Goal: Task Accomplishment & Management: Manage account settings

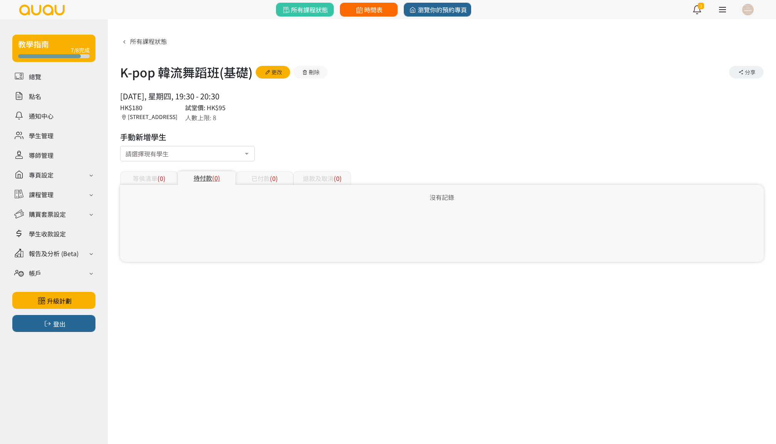
click at [379, 5] on span "時間表" at bounding box center [368, 9] width 28 height 9
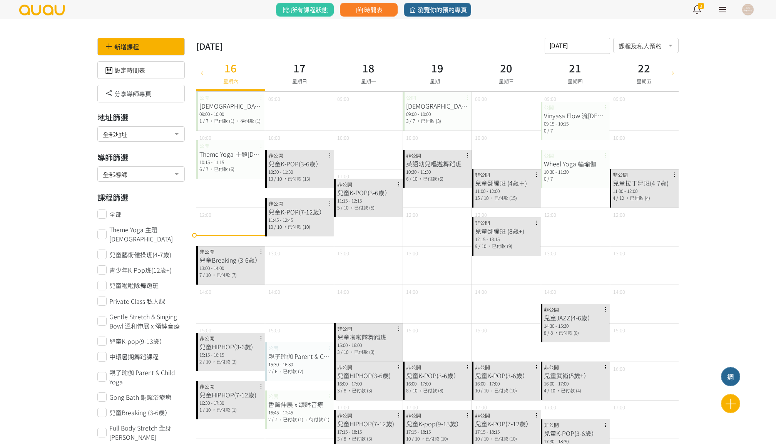
click at [586, 45] on input "2025-08-16" at bounding box center [576, 46] width 65 height 16
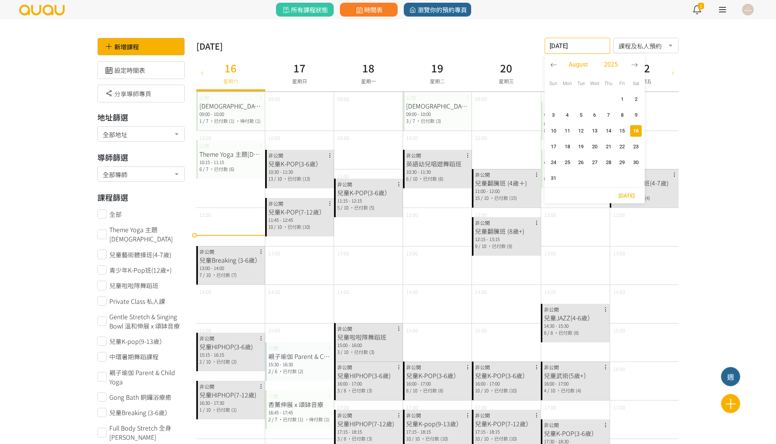
click at [586, 45] on input "2025-08-16" at bounding box center [576, 46] width 65 height 16
click at [620, 149] on span "22" at bounding box center [622, 147] width 9 height 8
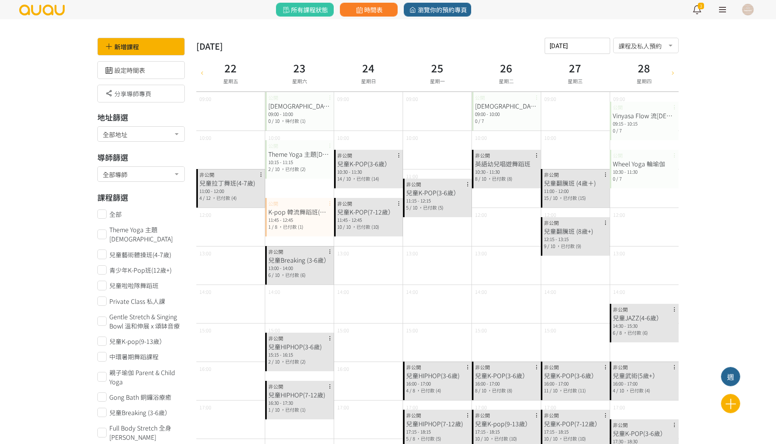
click at [575, 45] on input "2025-08-22" at bounding box center [576, 46] width 65 height 16
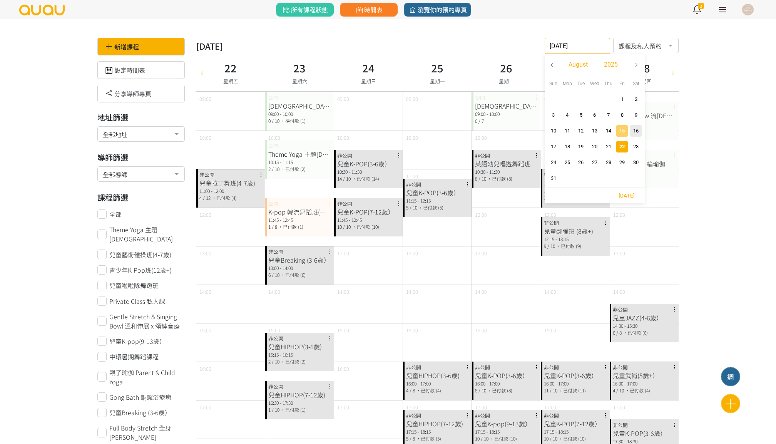
click at [627, 130] on span "button" at bounding box center [622, 131] width 12 height 12
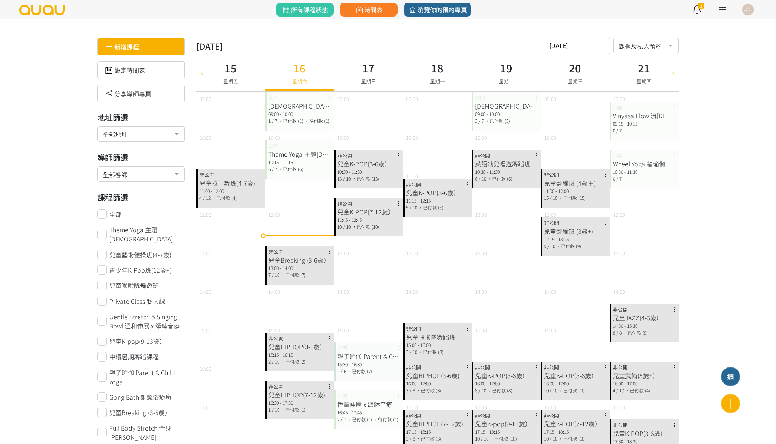
click at [159, 52] on div "新增課程" at bounding box center [140, 47] width 87 height 18
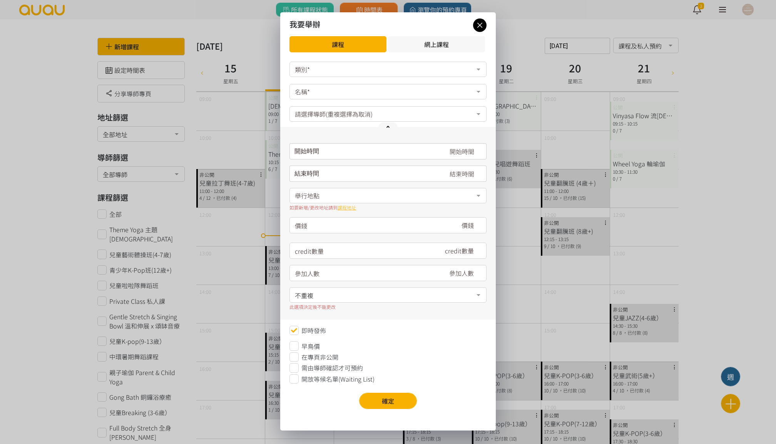
click at [483, 27] on icon at bounding box center [479, 25] width 13 height 10
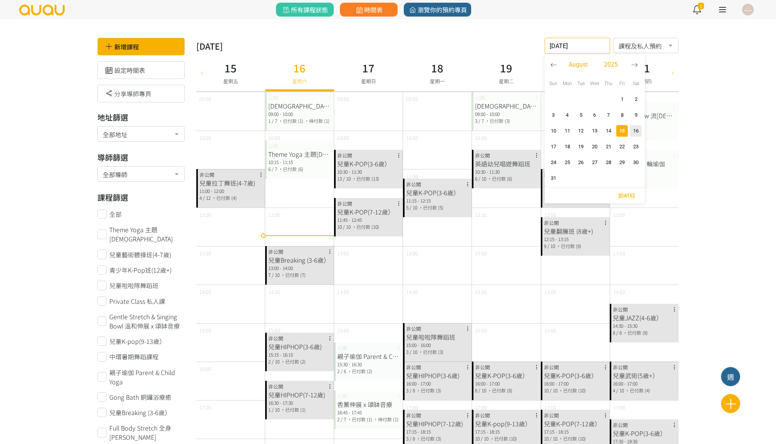
click at [607, 41] on input "2025-08-15" at bounding box center [576, 46] width 65 height 16
click at [618, 161] on span "29" at bounding box center [622, 163] width 9 height 8
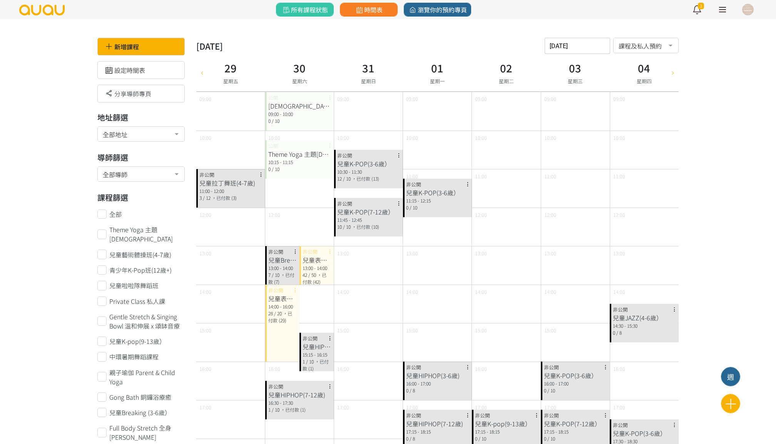
scroll to position [0, 0]
click at [579, 43] on input "2025-08-29" at bounding box center [576, 46] width 65 height 16
click at [619, 144] on span "22" at bounding box center [622, 147] width 9 height 8
type input "2025-08-22"
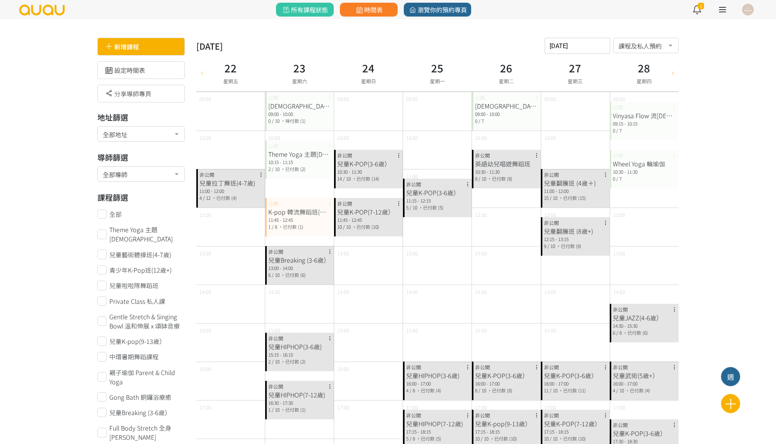
click at [127, 42] on div "新增課程" at bounding box center [140, 47] width 87 height 18
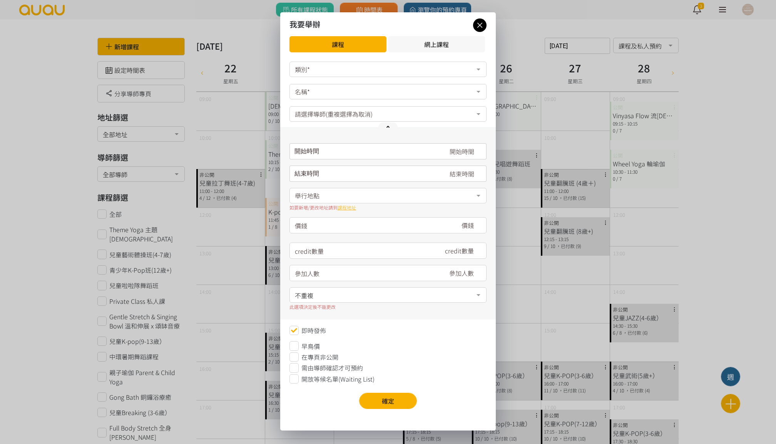
click at [326, 68] on div "類別*" at bounding box center [387, 69] width 197 height 15
click at [322, 87] on div "瑜伽" at bounding box center [387, 85] width 187 height 6
click at [319, 100] on form "瑜伽 瑜伽 舞蹈 No elements found. Consider changing the search query. List is empty. …" at bounding box center [387, 223] width 197 height 322
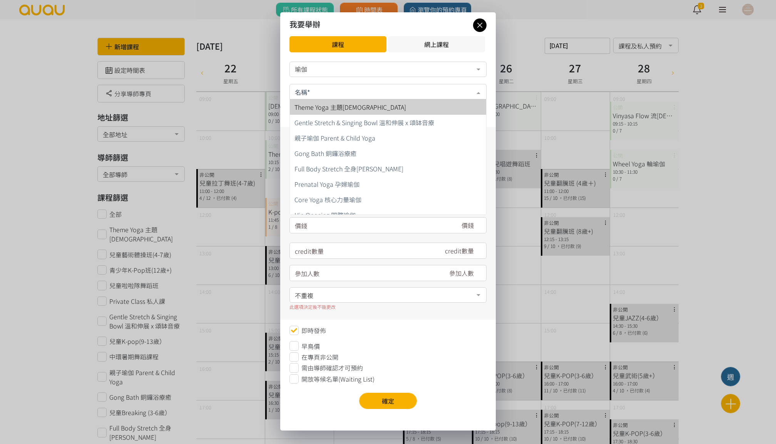
click at [322, 94] on div at bounding box center [387, 91] width 197 height 15
click at [350, 83] on form "瑜伽 瑜伽 舞蹈 No elements found. Consider changing the search query. List is empty. …" at bounding box center [387, 223] width 197 height 322
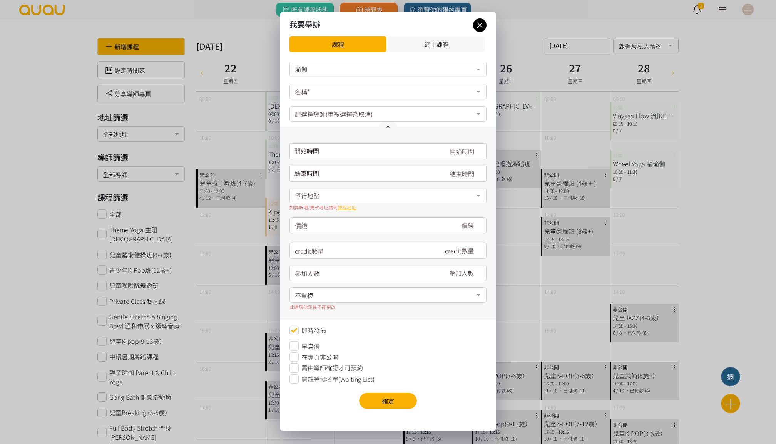
click at [351, 62] on div "瑜伽" at bounding box center [387, 69] width 197 height 15
click at [346, 93] on span "舞蹈" at bounding box center [388, 99] width 196 height 15
click at [349, 77] on div "舞蹈 瑜伽 舞蹈 No elements found. Consider changing the search query. List is empty." at bounding box center [387, 70] width 197 height 16
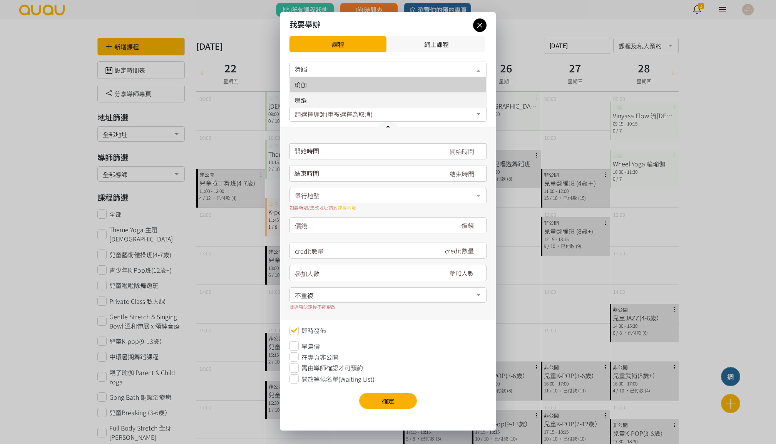
click at [342, 82] on div "瑜伽" at bounding box center [387, 85] width 187 height 6
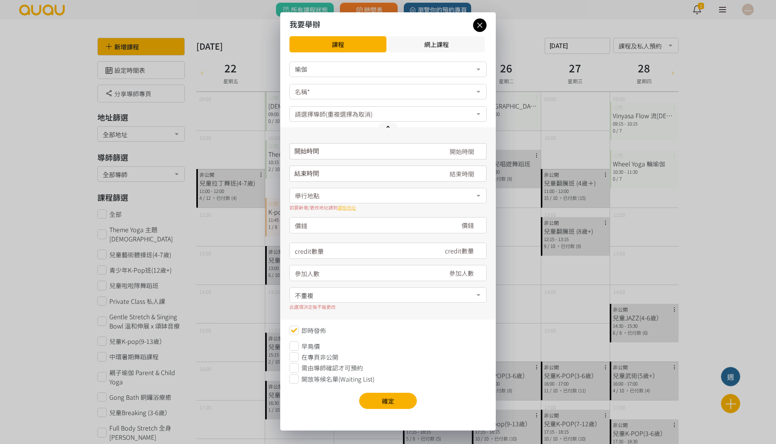
click at [331, 102] on form "瑜伽 瑜伽 舞蹈 No elements found. Consider changing the search query. List is empty. …" at bounding box center [387, 223] width 197 height 322
click at [333, 95] on div at bounding box center [387, 91] width 197 height 15
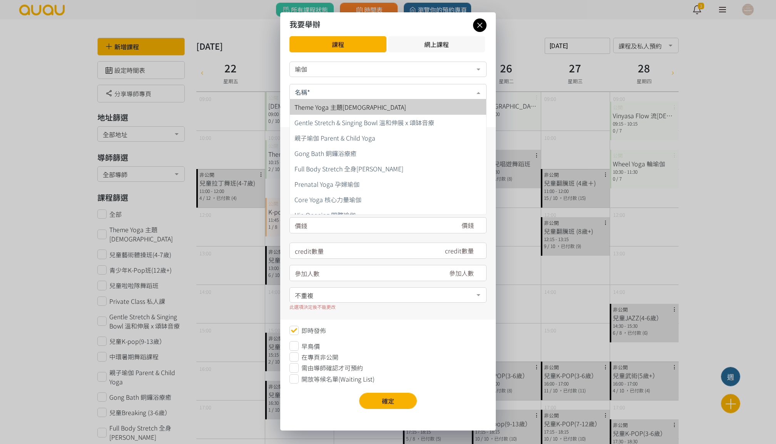
click at [339, 79] on form "瑜伽 瑜伽 舞蹈 No elements found. Consider changing the search query. List is empty. …" at bounding box center [387, 223] width 197 height 322
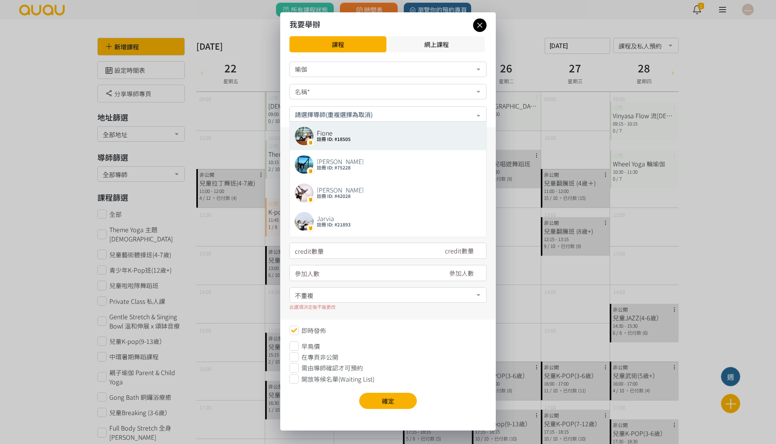
click at [344, 113] on input "text" at bounding box center [388, 114] width 186 height 10
click at [380, 71] on div "瑜伽" at bounding box center [388, 69] width 186 height 8
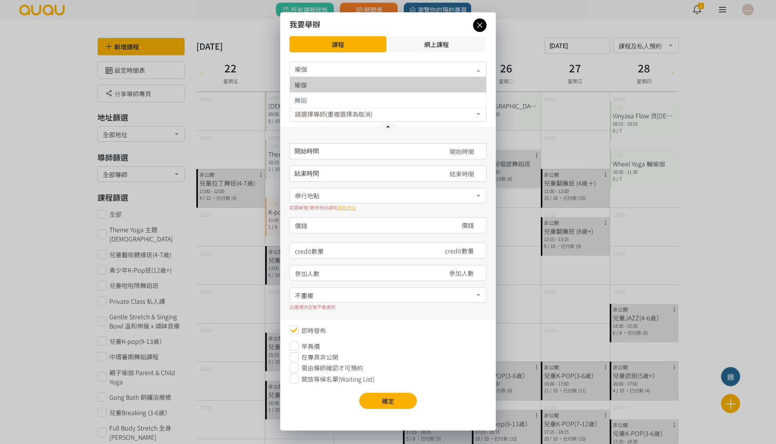
click at [380, 71] on div "瑜伽" at bounding box center [388, 69] width 186 height 8
click at [377, 61] on div "瑜伽 瑜伽 舞蹈 No elements found. Consider changing the search query. List is empty. …" at bounding box center [387, 239] width 215 height 362
click at [348, 85] on div at bounding box center [387, 91] width 197 height 15
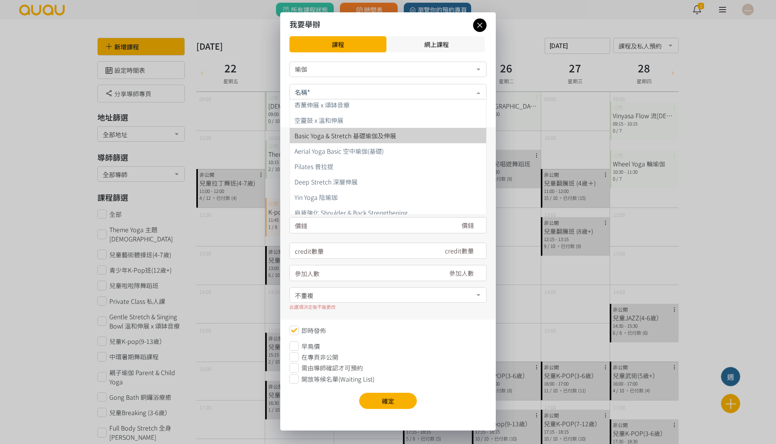
scroll to position [146, 0]
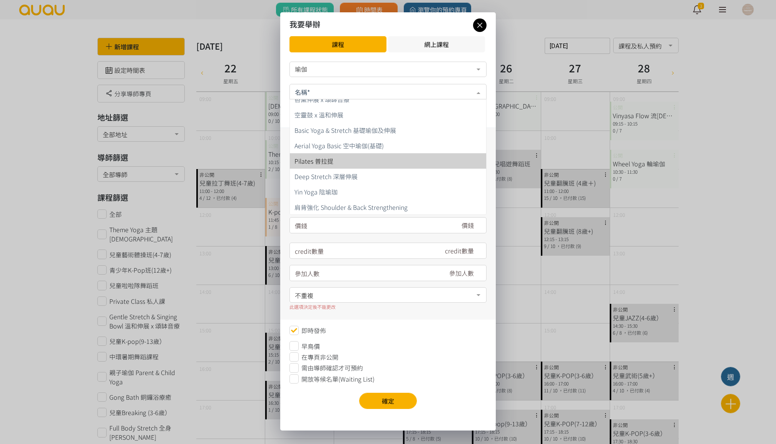
click at [355, 160] on span "Pilates 普拉提" at bounding box center [388, 160] width 196 height 15
type input "180"
type input "7"
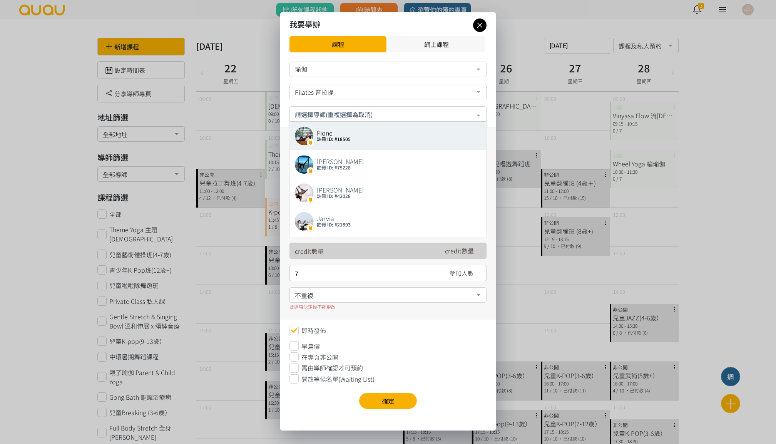
click at [354, 113] on input "text" at bounding box center [388, 114] width 186 height 10
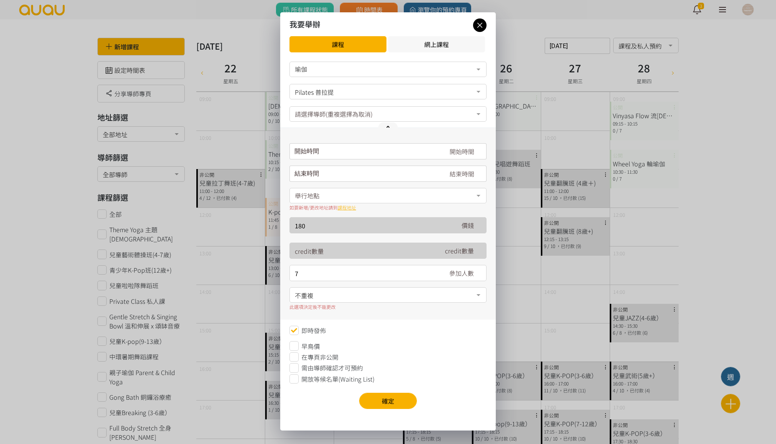
click at [362, 101] on form "瑜伽 瑜伽 舞蹈 No elements found. Consider changing the search query. List is empty. …" at bounding box center [387, 223] width 197 height 322
click at [336, 149] on input "請選擇時間表日期" at bounding box center [387, 151] width 197 height 16
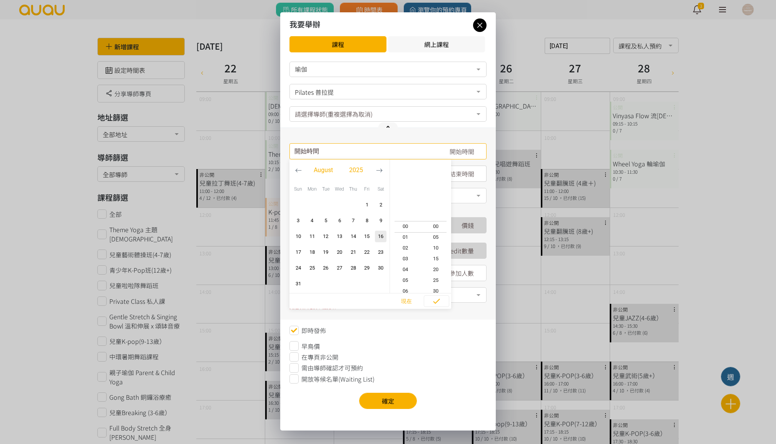
click at [382, 105] on form "瑜伽 瑜伽 舞蹈 No elements found. Consider changing the search query. List is empty. …" at bounding box center [387, 223] width 197 height 322
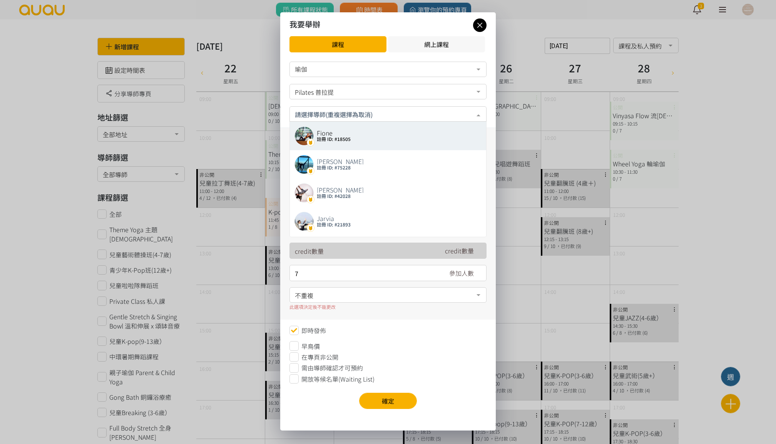
click at [379, 110] on div at bounding box center [387, 113] width 197 height 15
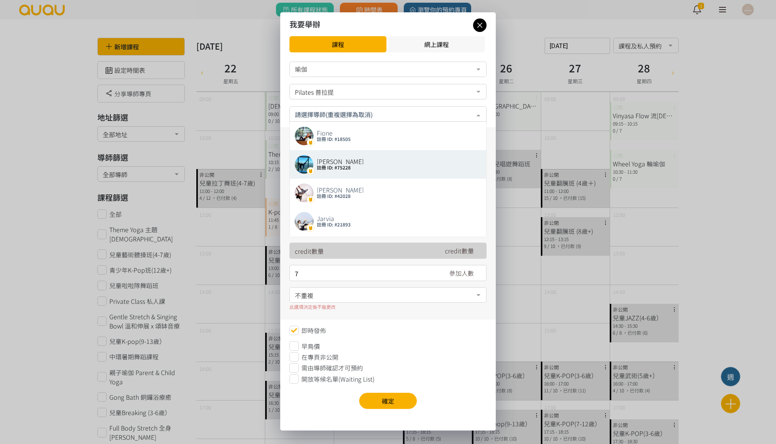
scroll to position [0, 0]
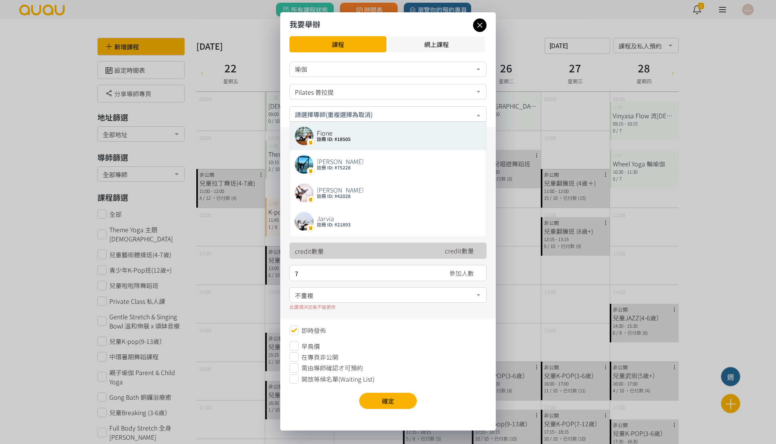
click at [486, 112] on div "瑜伽 瑜伽 舞蹈 No elements found. Consider changing the search query. List is empty. …" at bounding box center [387, 239] width 215 height 362
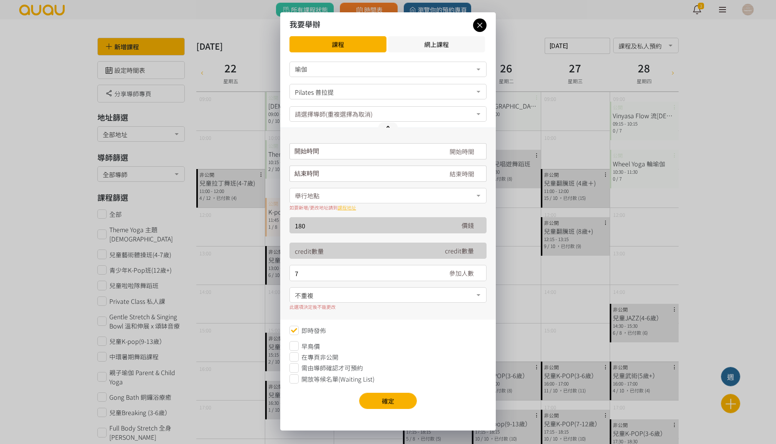
click at [349, 150] on input "請選擇時間表日期" at bounding box center [387, 151] width 197 height 16
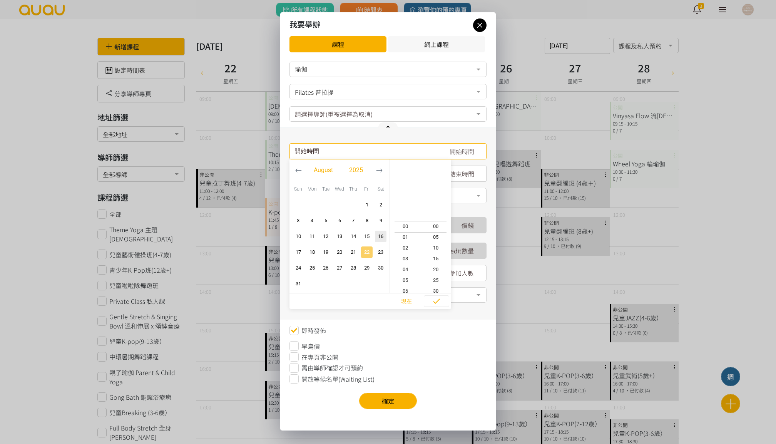
click at [368, 254] on span "22" at bounding box center [366, 252] width 9 height 8
type input "2025-08-22, 12:45"
type input "2025-08-22, 13:45"
type input "2025-08-22, 09:45"
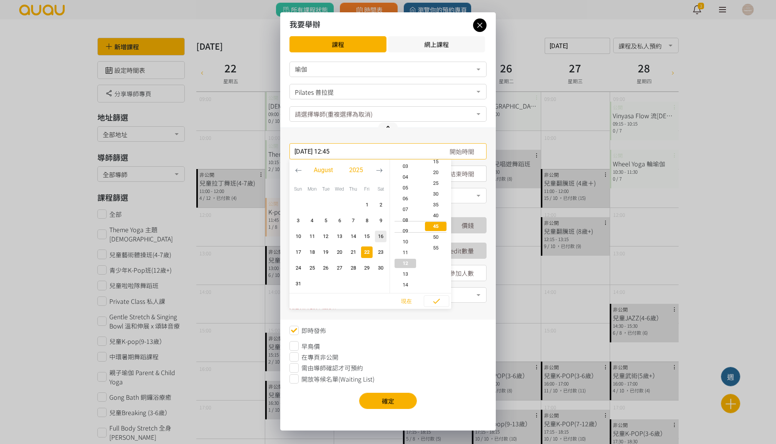
type input "2025-08-22, 10:45"
type input "2025-08-22, 18:45"
type input "2025-08-22, 19:45"
click at [408, 236] on span "19" at bounding box center [405, 237] width 31 height 8
type input "2025-08-22, 19:45"
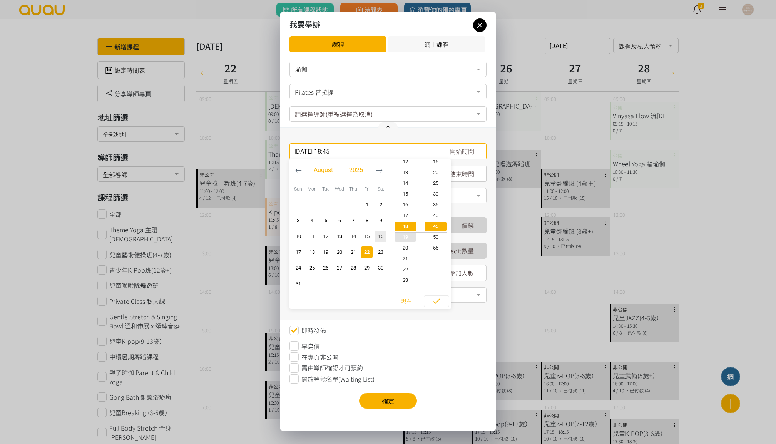
type input "2025-08-22, 20:45"
click at [436, 195] on span "30" at bounding box center [436, 194] width 31 height 8
type input "2025-08-22, 19:30"
type input "2025-08-22, 20:30"
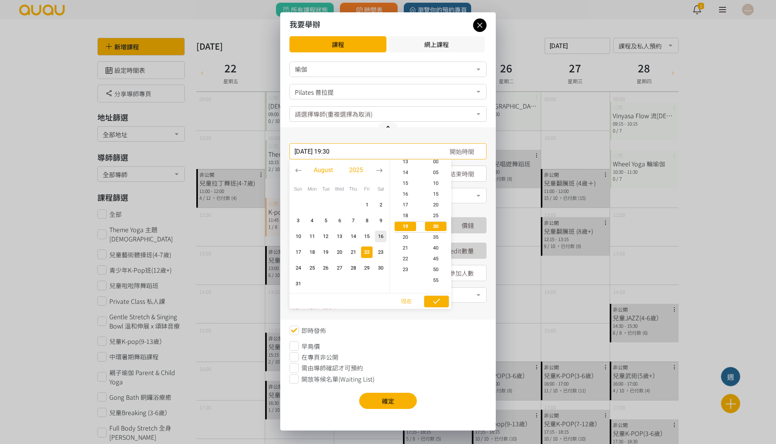
click at [436, 302] on icon "button" at bounding box center [436, 300] width 9 height 9
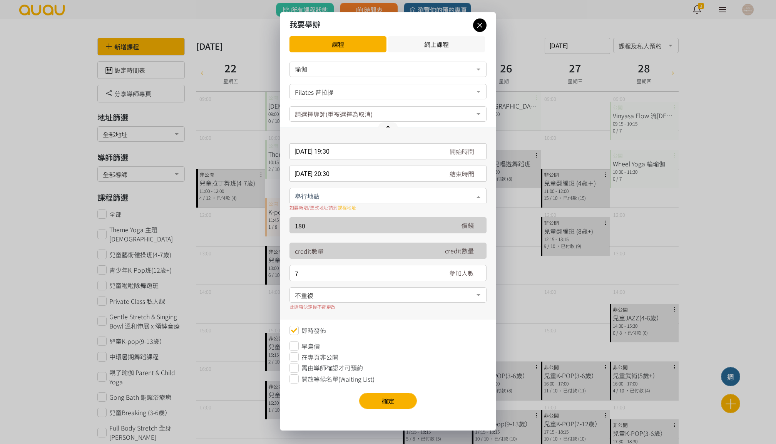
click at [342, 199] on div at bounding box center [387, 195] width 197 height 15
click at [343, 230] on span "[STREET_ADDRESS]" at bounding box center [329, 226] width 70 height 9
click at [332, 294] on span "不重複" at bounding box center [388, 294] width 186 height 10
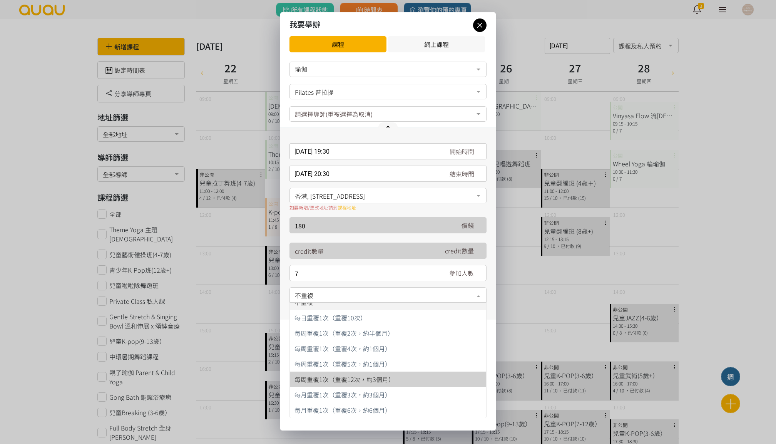
scroll to position [8, 0]
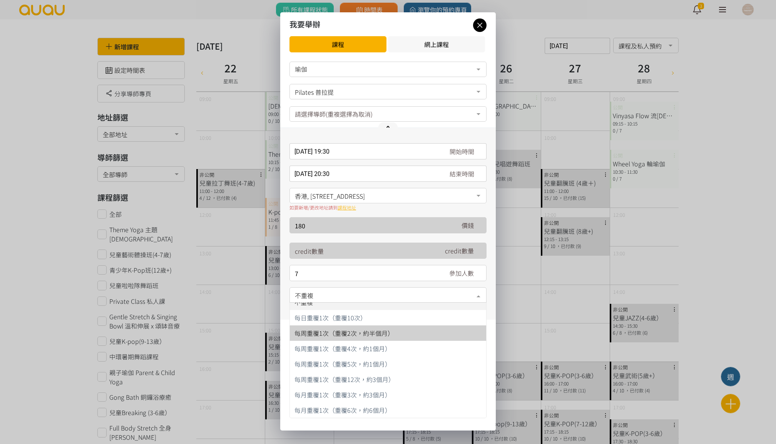
click at [359, 332] on span "每周重覆1次（重覆2次，約半個月）" at bounding box center [343, 332] width 99 height 9
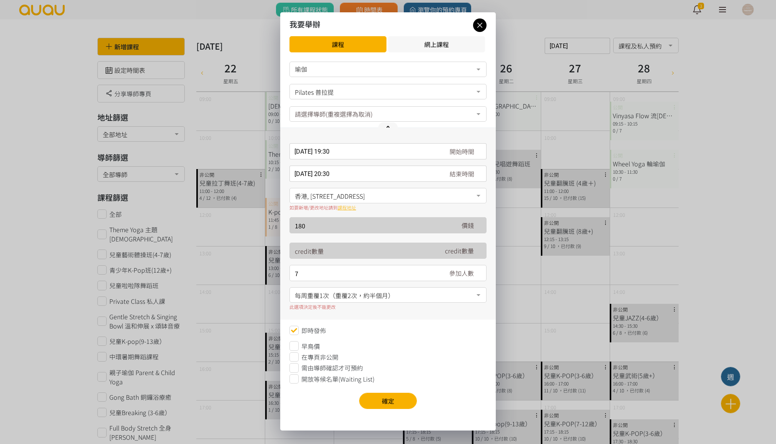
click at [349, 377] on span "開放等候名單(Waiting List)" at bounding box center [337, 378] width 73 height 9
click at [333, 145] on input "2025-08-22, 19:30" at bounding box center [387, 151] width 197 height 16
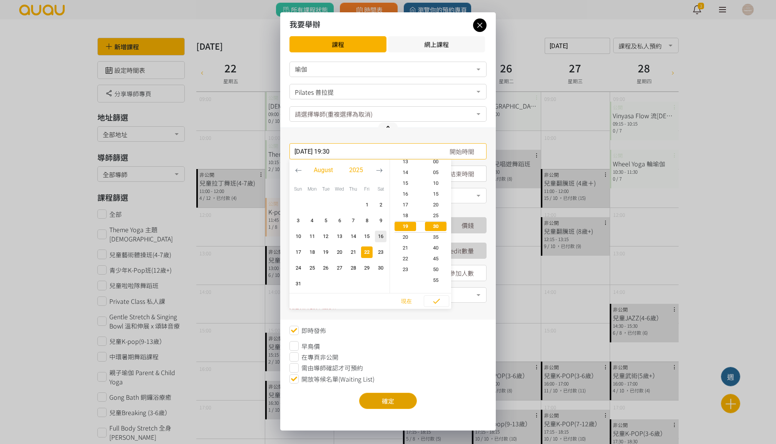
click at [379, 402] on button "確定" at bounding box center [388, 400] width 58 height 16
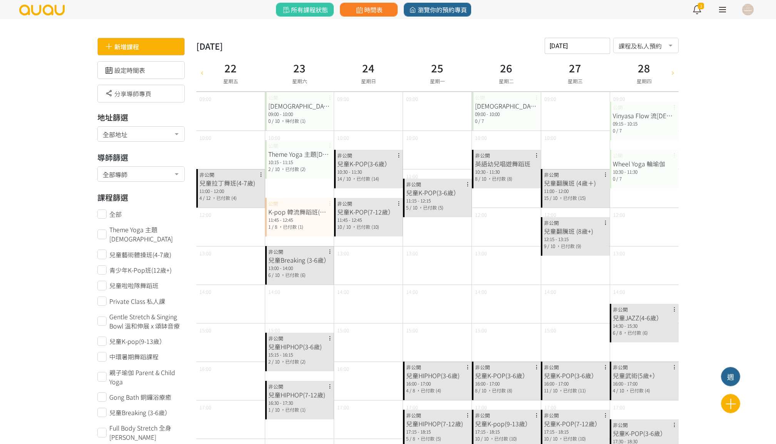
click at [153, 46] on div "新增課程" at bounding box center [140, 47] width 87 height 18
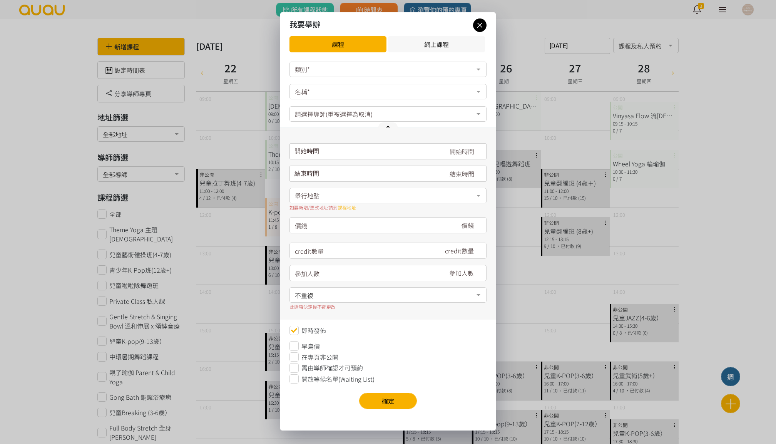
click at [327, 72] on div "類別*" at bounding box center [387, 69] width 197 height 15
click at [326, 90] on span "瑜伽" at bounding box center [388, 84] width 196 height 15
click at [326, 90] on div "名稱*" at bounding box center [387, 91] width 197 height 15
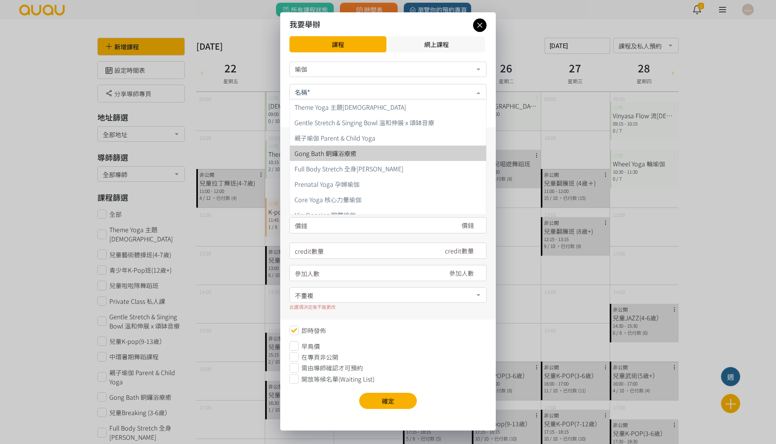
click at [357, 160] on span "Gong Bath 銅鑼浴療癒" at bounding box center [388, 152] width 196 height 15
type input "250"
type input "7"
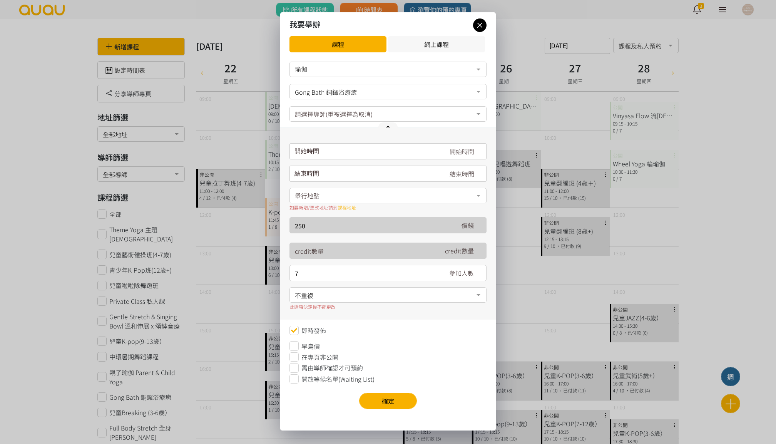
click at [355, 83] on form "瑜伽 瑜伽 舞蹈 No elements found. Consider changing the search query. List is empty. …" at bounding box center [387, 223] width 197 height 322
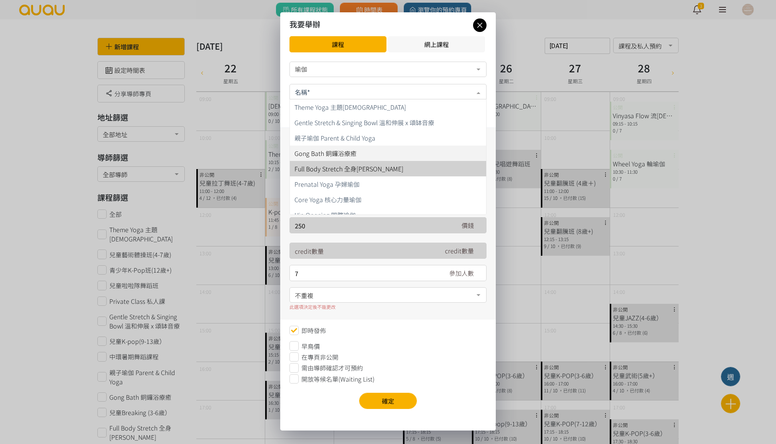
click at [350, 168] on span "Full Body Stretch 全身舒暢伸展" at bounding box center [348, 168] width 109 height 9
type input "180"
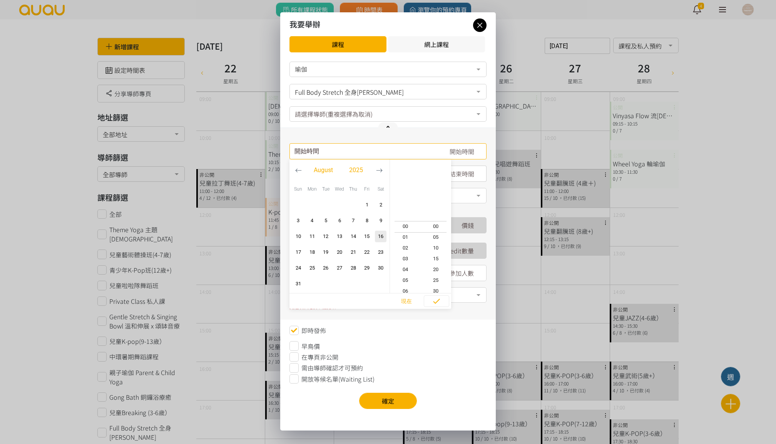
click at [336, 150] on input "請選擇時間表日期" at bounding box center [387, 151] width 197 height 16
click at [210, 246] on div "我要舉辦 課程 網上課程 瑜伽 瑜伽 舞蹈 No elements found. Consider changing the search query. Li…" at bounding box center [388, 222] width 776 height 444
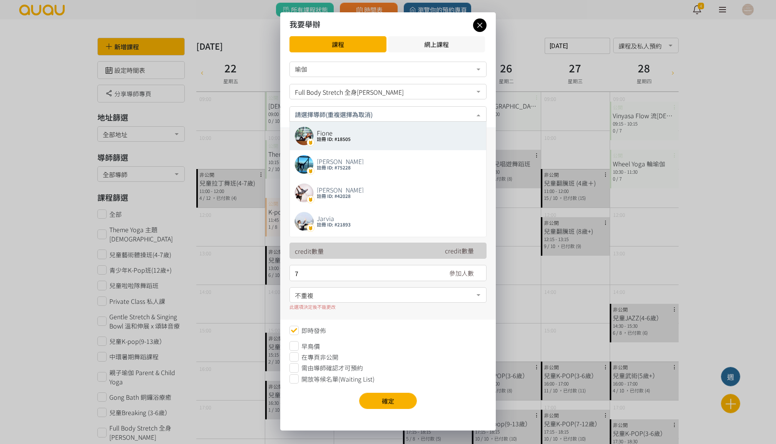
click at [338, 111] on input "text" at bounding box center [388, 114] width 186 height 10
click at [346, 78] on form "瑜伽 瑜伽 舞蹈 No elements found. Consider changing the search query. List is empty. …" at bounding box center [387, 223] width 197 height 322
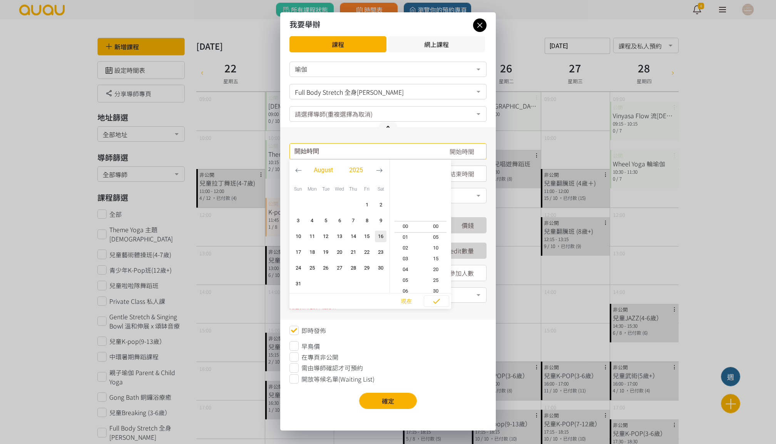
click at [340, 156] on div "開始時間 August 2025 Sun Mon Tue Wed Thu Fri Sat 1 2 3 4 5 6 7 8 9 10 11 12 13 14 1…" at bounding box center [387, 151] width 197 height 16
click at [365, 254] on span "22" at bounding box center [366, 252] width 9 height 8
type input "2025-08-22, 12:45"
type input "2025-08-22, 13:45"
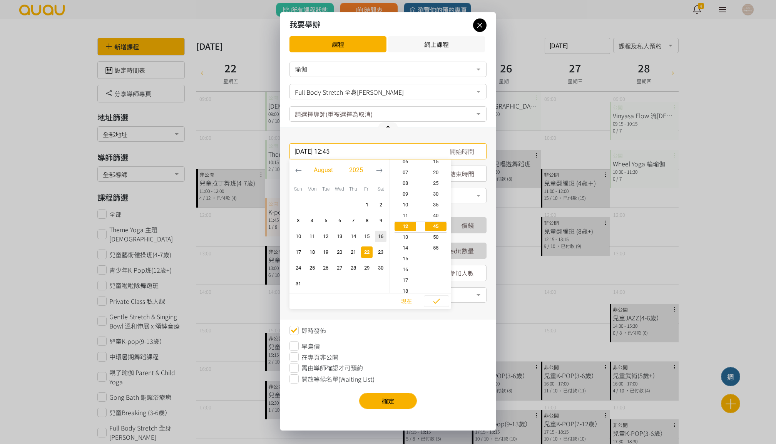
click at [365, 254] on span "22" at bounding box center [366, 252] width 9 height 8
click at [406, 282] on span "17" at bounding box center [405, 280] width 31 height 8
type input "2025-08-22, 17:45"
type input "2025-08-22, 18:45"
click at [432, 308] on div "現在" at bounding box center [370, 301] width 162 height 16
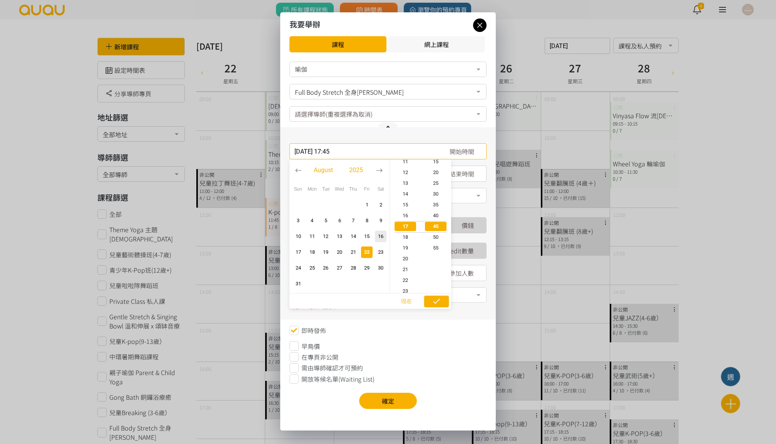
click at [434, 301] on icon "button" at bounding box center [436, 300] width 9 height 9
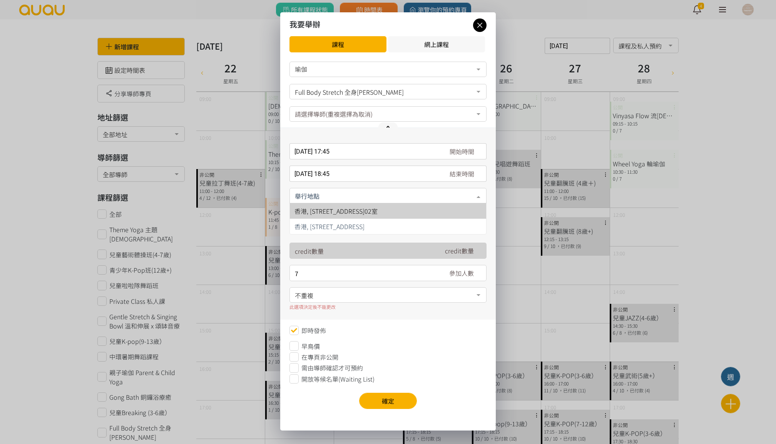
click at [323, 195] on div at bounding box center [387, 195] width 197 height 15
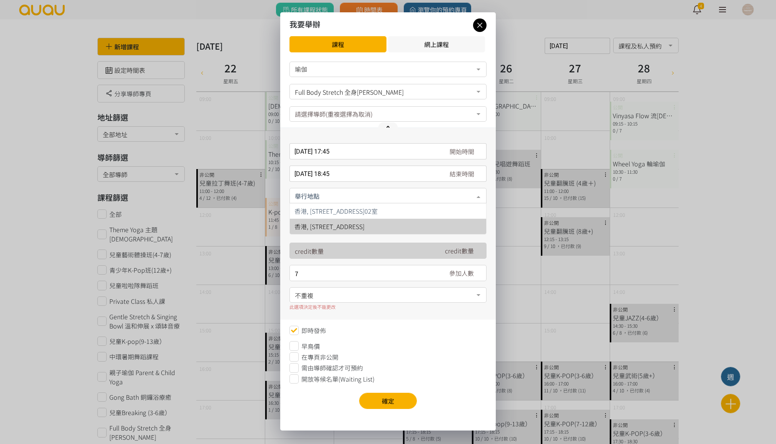
click at [327, 221] on span "[STREET_ADDRESS]" at bounding box center [388, 226] width 196 height 15
click at [342, 292] on span "不重複" at bounding box center [388, 294] width 186 height 10
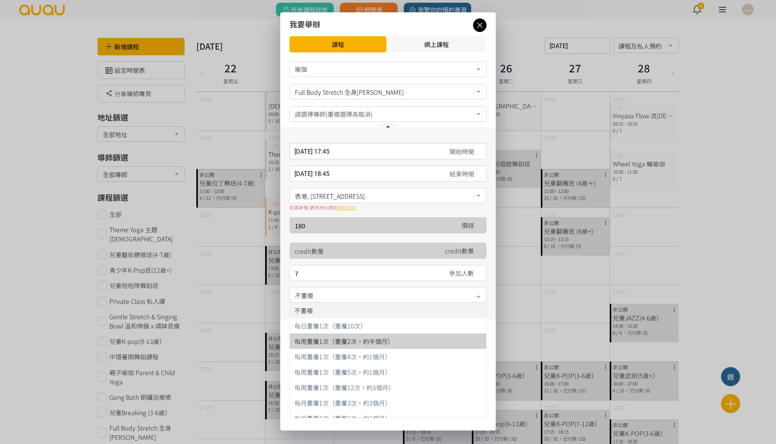
click at [353, 342] on span "每周重覆1次（重覆2次，約半個月）" at bounding box center [343, 340] width 99 height 9
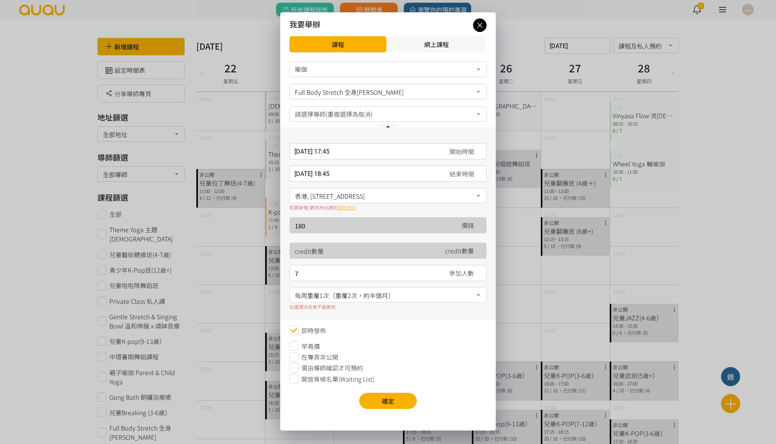
click at [326, 377] on span "開放等候名單(Waiting List)" at bounding box center [337, 378] width 73 height 9
click at [326, 153] on input "2025-08-22, 17:45" at bounding box center [387, 151] width 197 height 16
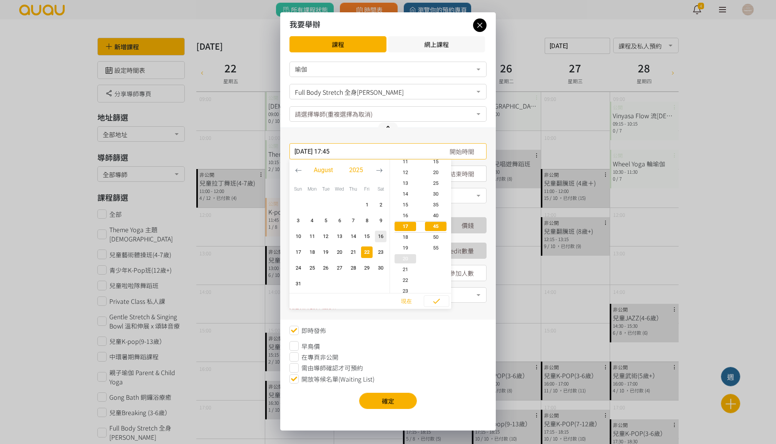
click at [408, 257] on span "20" at bounding box center [405, 259] width 31 height 8
type input "2025-08-22, 20:45"
type input "2025-08-22, 21:45"
click at [433, 300] on icon "button" at bounding box center [436, 300] width 9 height 9
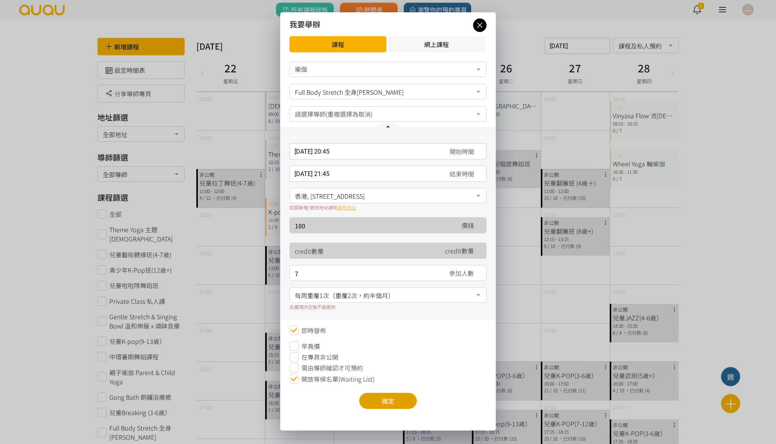
click at [381, 402] on button "確定" at bounding box center [388, 400] width 58 height 16
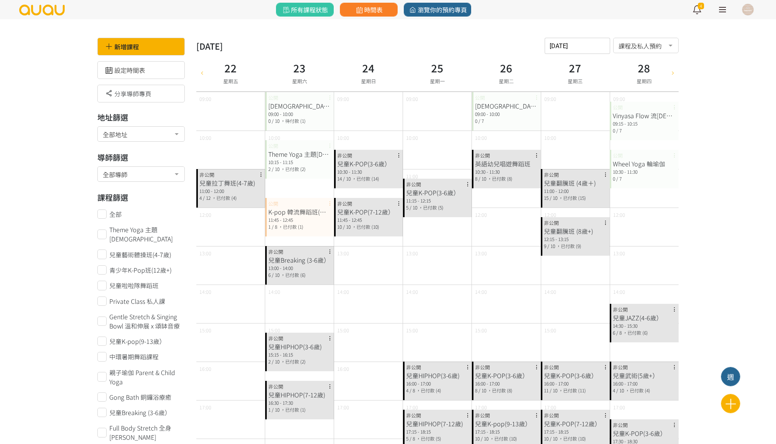
click at [601, 42] on input "2025-08-22" at bounding box center [576, 46] width 65 height 16
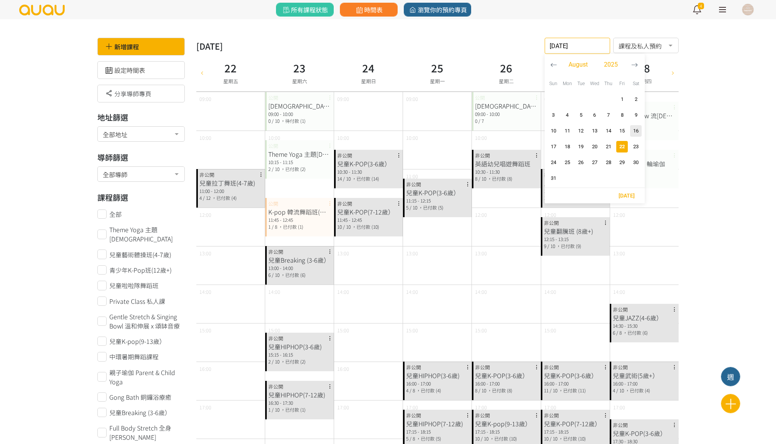
click at [626, 144] on span "22" at bounding box center [622, 147] width 9 height 8
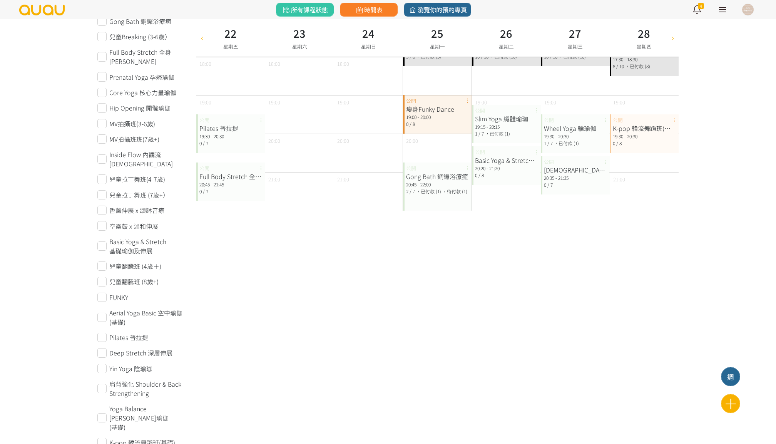
scroll to position [311, 0]
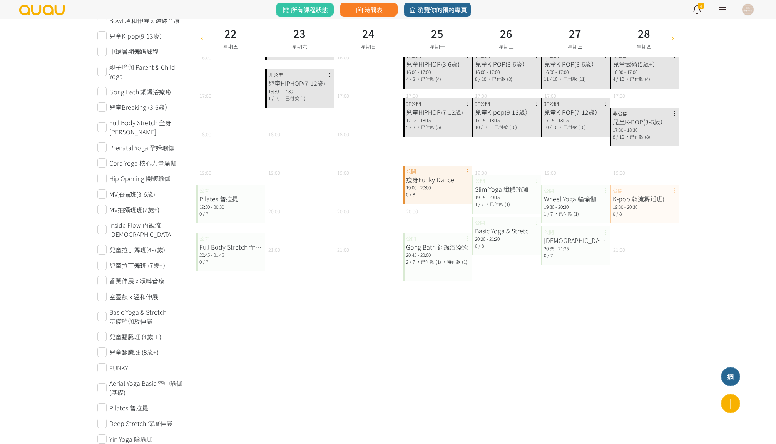
click at [222, 207] on div "19:30 - 20:30" at bounding box center [230, 206] width 63 height 7
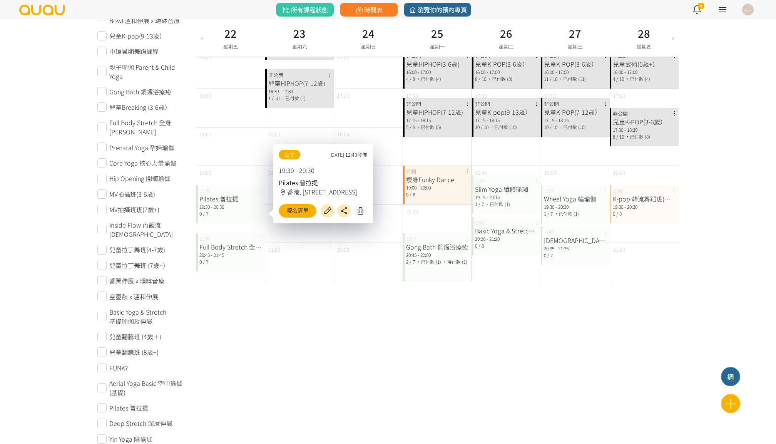
click at [222, 249] on div "Full Body Stretch 全身舒暢伸展" at bounding box center [230, 246] width 63 height 9
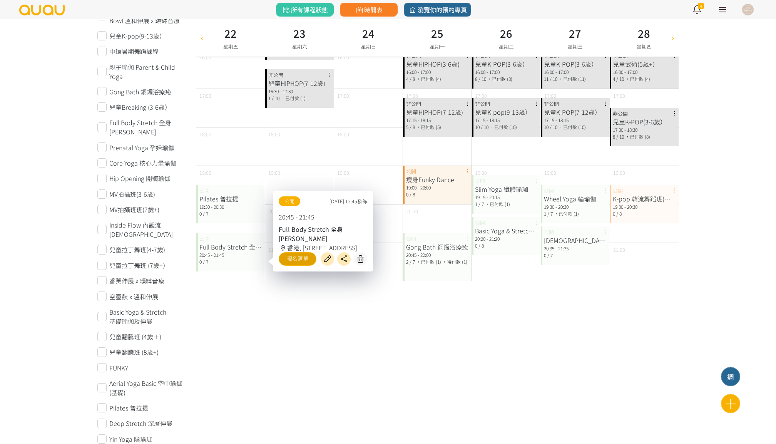
click at [297, 256] on link "報名清單" at bounding box center [298, 258] width 38 height 13
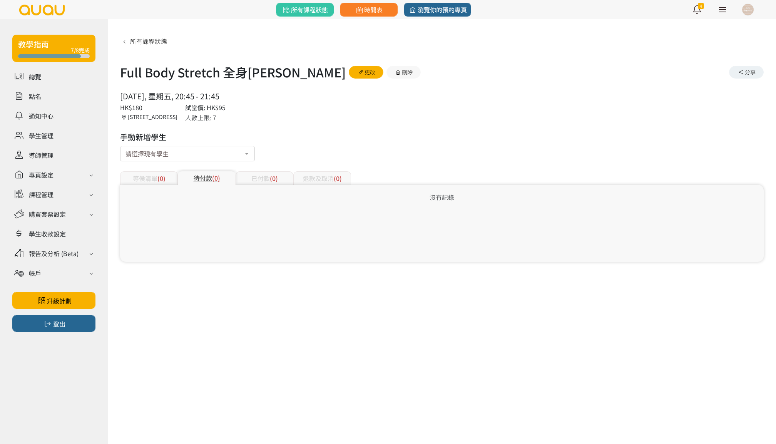
drag, startPoint x: 116, startPoint y: 71, endPoint x: 241, endPoint y: 96, distance: 127.5
click at [241, 96] on div "所有課程狀態 Full Body Stretch 全身舒暢伸展 更改 刪除 分享 2025/08/22, 星期五, 20:45 - 21:45 人數上限: 7…" at bounding box center [442, 146] width 668 height 254
